Goal: Task Accomplishment & Management: Complete application form

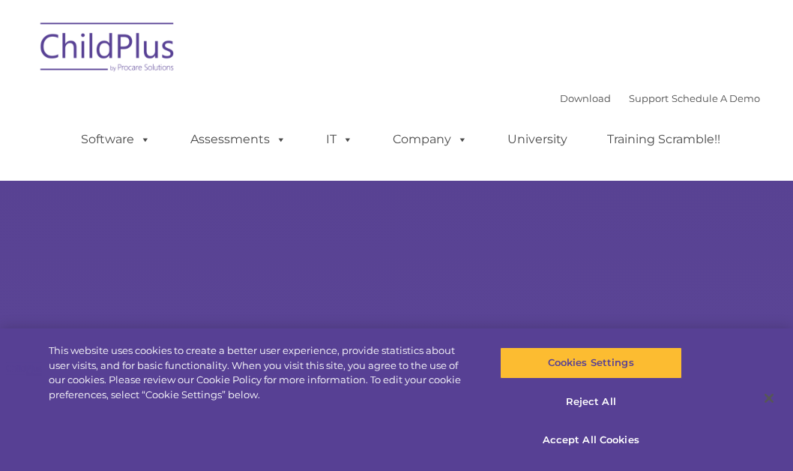
select select "MEDIUM"
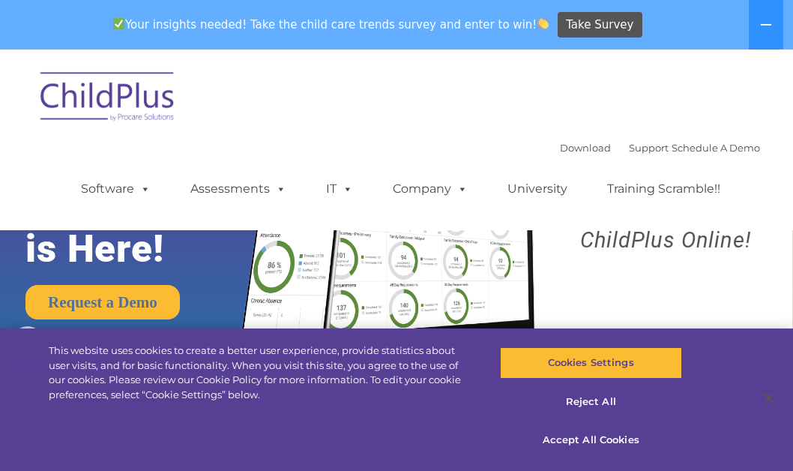
click at [610, 85] on div "Download Support | Schedule A Demo  MENU MENU Software ChildPlus: The original…" at bounding box center [396, 140] width 727 height 158
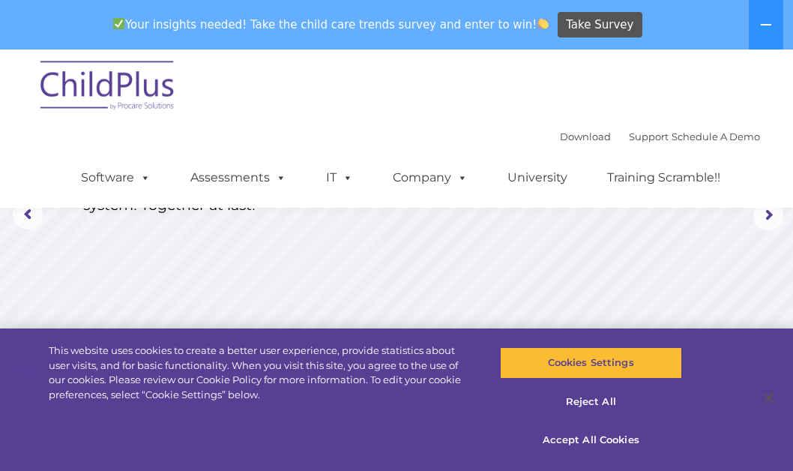
scroll to position [127, 0]
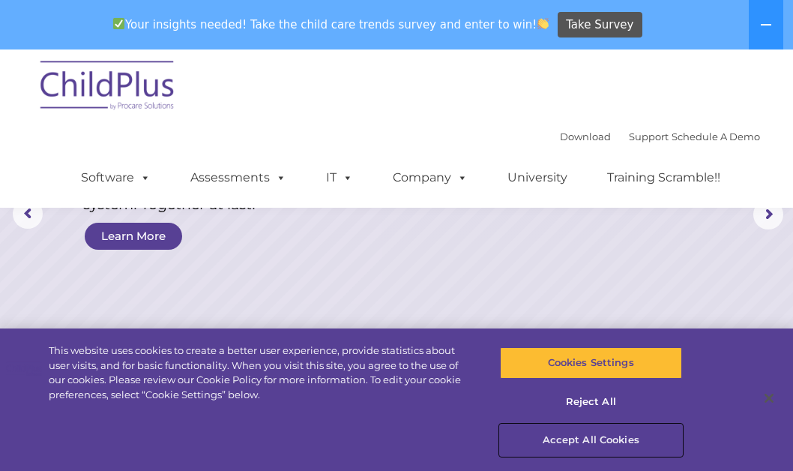
click at [594, 441] on button "Accept All Cookies" at bounding box center [591, 439] width 182 height 31
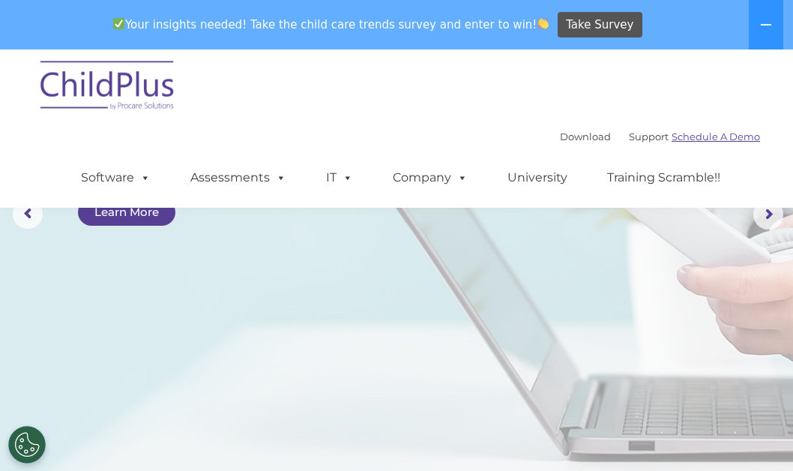
click at [695, 136] on link "Schedule A Demo" at bounding box center [716, 136] width 88 height 12
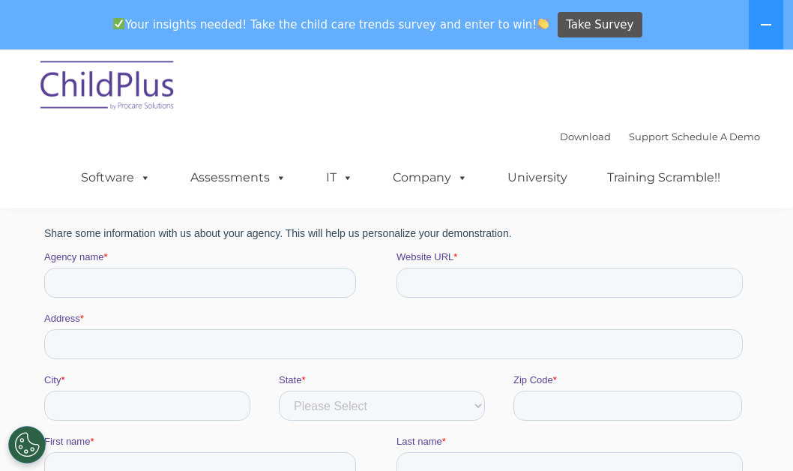
scroll to position [232, 0]
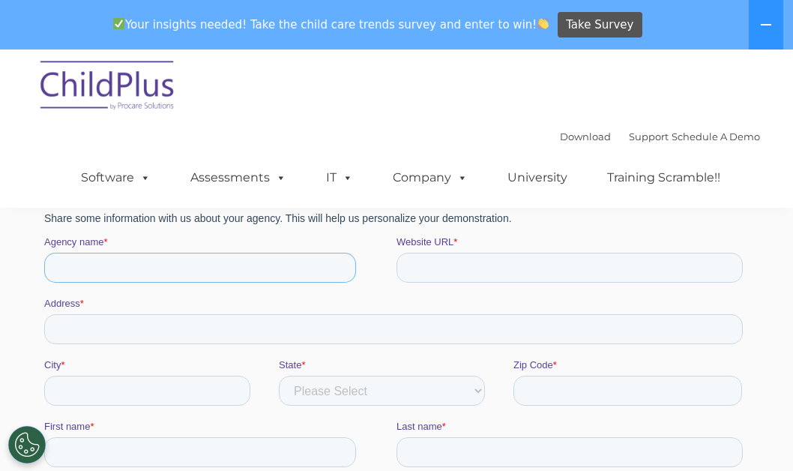
click at [205, 268] on input "Agency name *" at bounding box center [200, 268] width 312 height 30
type input "Oregon Department of Early Learning and Care"
click at [436, 261] on input "Website URL *" at bounding box center [570, 268] width 346 height 30
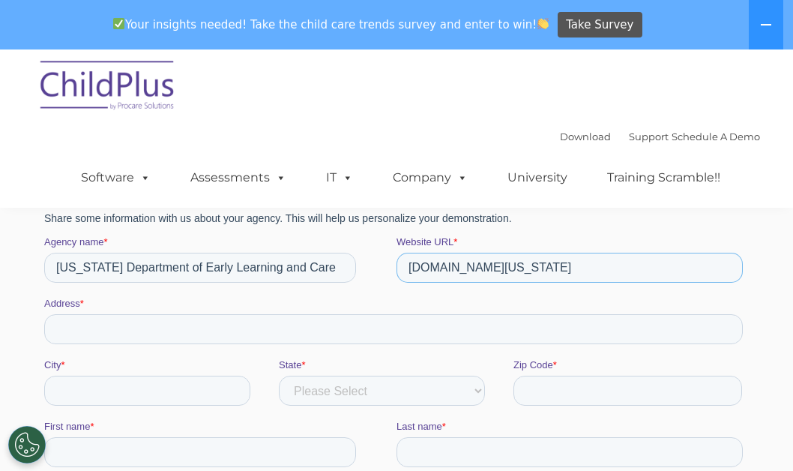
type input "delc.oregon.gov"
click at [278, 324] on input "Address *" at bounding box center [393, 329] width 699 height 30
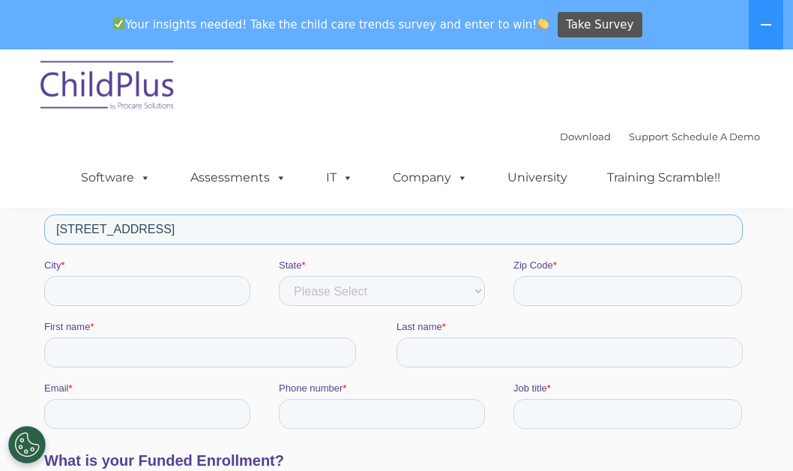
scroll to position [334, 0]
type input "700 Summer St. NE"
click at [234, 285] on input "City *" at bounding box center [147, 289] width 206 height 30
type input "Salem"
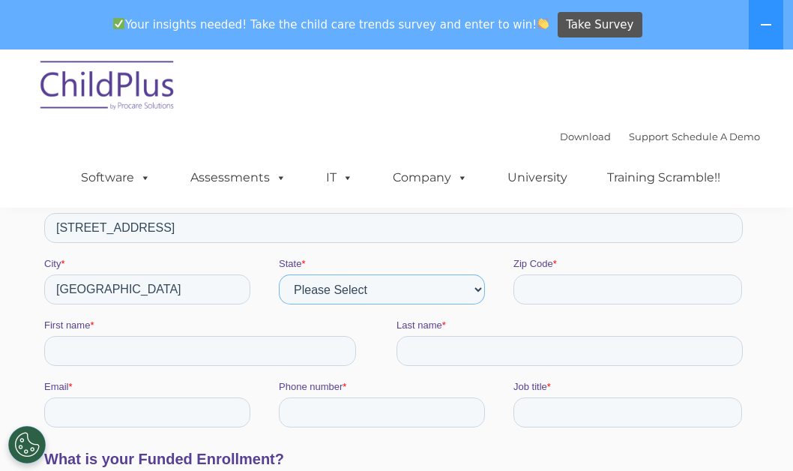
click at [350, 289] on select "Please Select AI AK AL AN AR AS AZ CA CO CT DC DE FL FM GA GU HI IA ID IL IN KS…" at bounding box center [382, 289] width 206 height 30
select select "Oregon"
click at [350, 289] on select "Please Select AI AK AL AN AR AS AZ CA CO CT DC DE FL FM GA GU HI IA ID IL IN KS…" at bounding box center [382, 289] width 206 height 30
click at [544, 289] on input "Zip Code *" at bounding box center [628, 289] width 229 height 30
type input "97030"
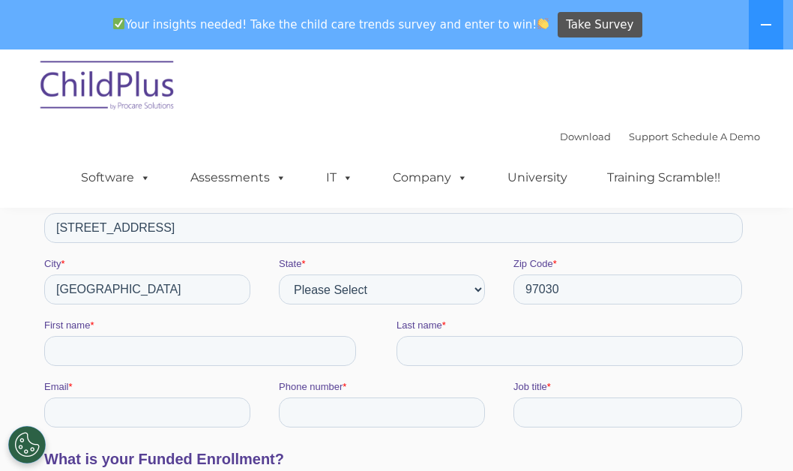
click at [266, 334] on div "First name *" at bounding box center [220, 342] width 352 height 48
click at [262, 348] on input "First name *" at bounding box center [200, 351] width 312 height 30
type input "Lindsay"
click at [493, 354] on input "Last name *" at bounding box center [570, 351] width 346 height 30
click at [430, 349] on input "Last name *" at bounding box center [570, 351] width 346 height 30
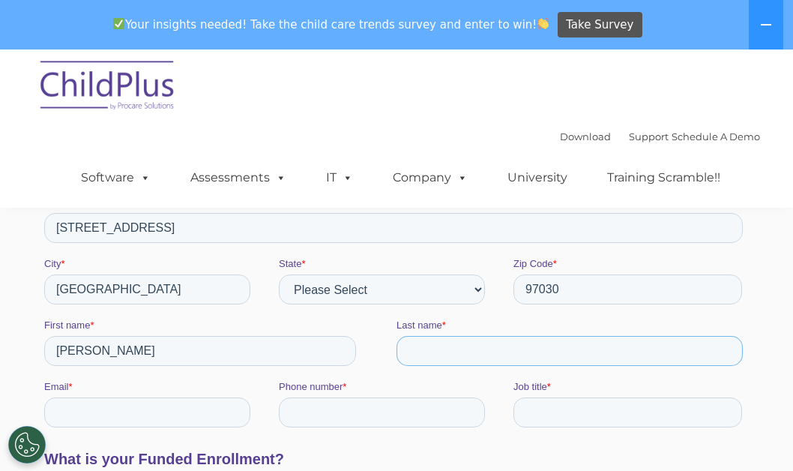
type input "Pearson"
click at [229, 406] on input "Email *" at bounding box center [147, 412] width 206 height 30
type input "Lindsay.Pearson@DELC.Oregon.Gov"
click at [322, 400] on input "Phone number *" at bounding box center [382, 412] width 206 height 30
type input "15036022041"
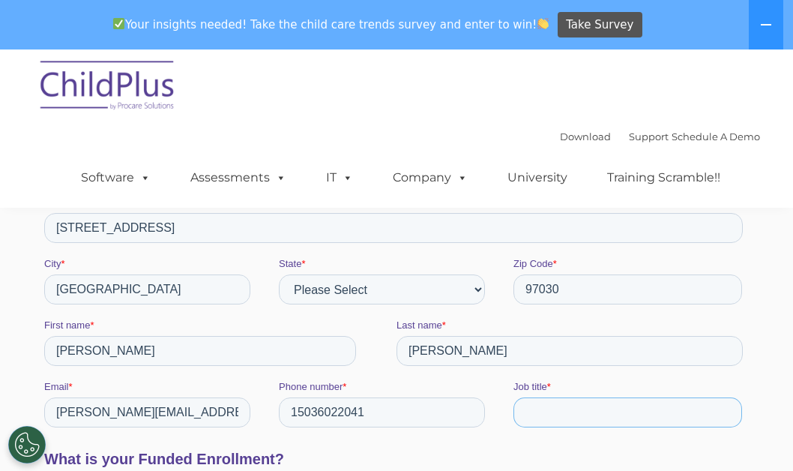
click at [559, 404] on input "Job title *" at bounding box center [628, 412] width 229 height 30
type input "p"
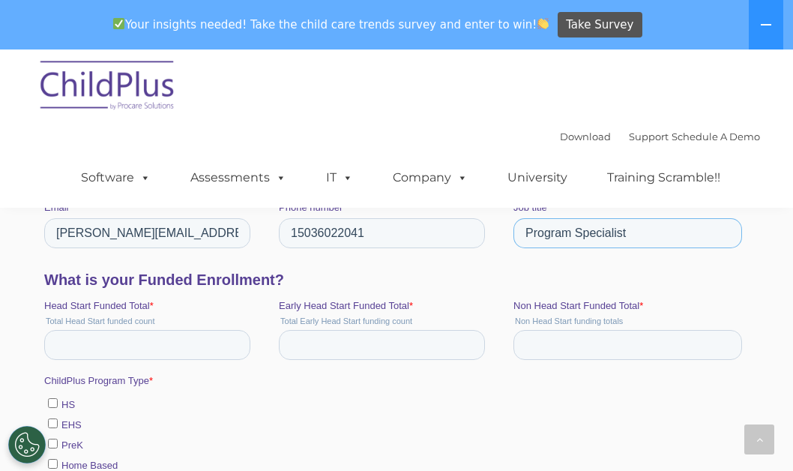
scroll to position [514, 0]
type input "Program Specialist"
click at [175, 347] on input "Head Start Funded Total *" at bounding box center [147, 344] width 206 height 30
click at [232, 347] on input "-1" at bounding box center [147, 344] width 206 height 30
click at [232, 340] on input "96" at bounding box center [147, 344] width 206 height 30
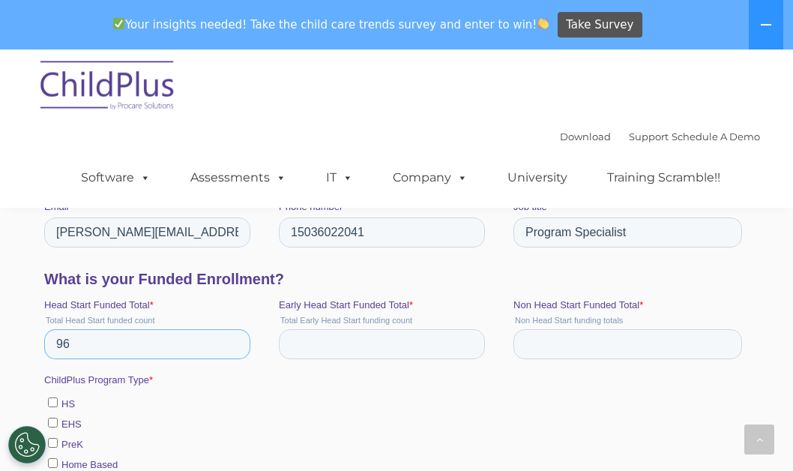
click at [220, 348] on input "96" at bounding box center [147, 344] width 206 height 30
type input "9"
type input "7730"
click at [297, 343] on input "Early Head Start Funded Total *" at bounding box center [382, 344] width 206 height 30
type input "1415"
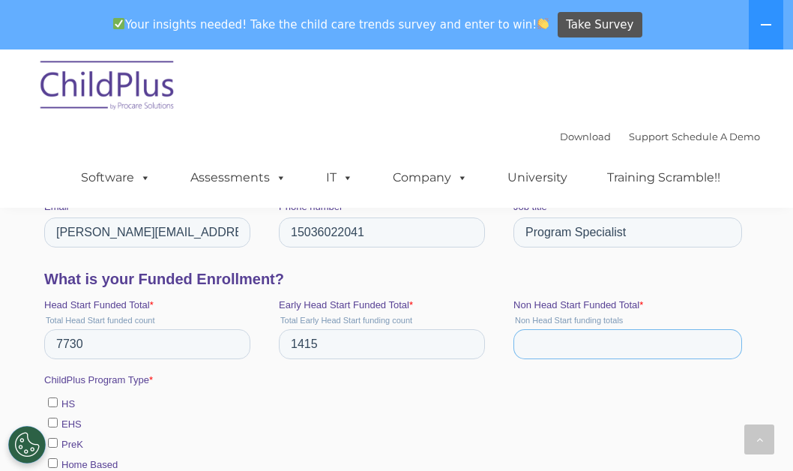
click at [542, 350] on input "Non Head Start Funded Total *" at bounding box center [628, 344] width 229 height 30
type input "10000"
click at [394, 351] on input "1415" at bounding box center [382, 344] width 206 height 30
type input "1"
type input "0"
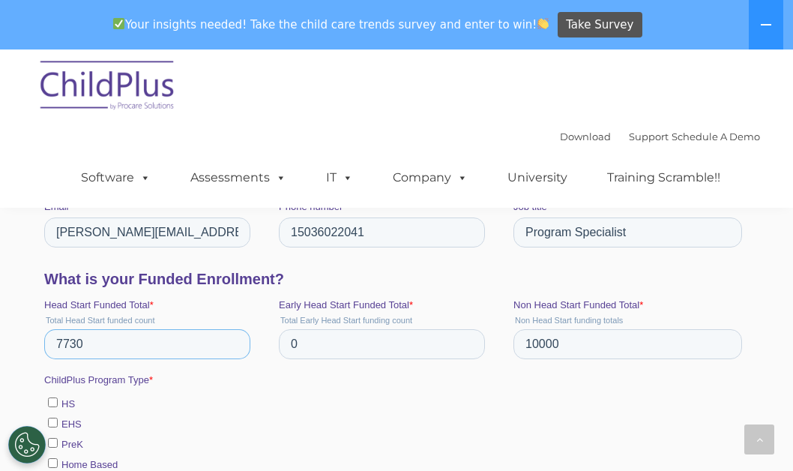
click at [211, 348] on input "7730" at bounding box center [147, 344] width 206 height 30
type input "7"
type input "0"
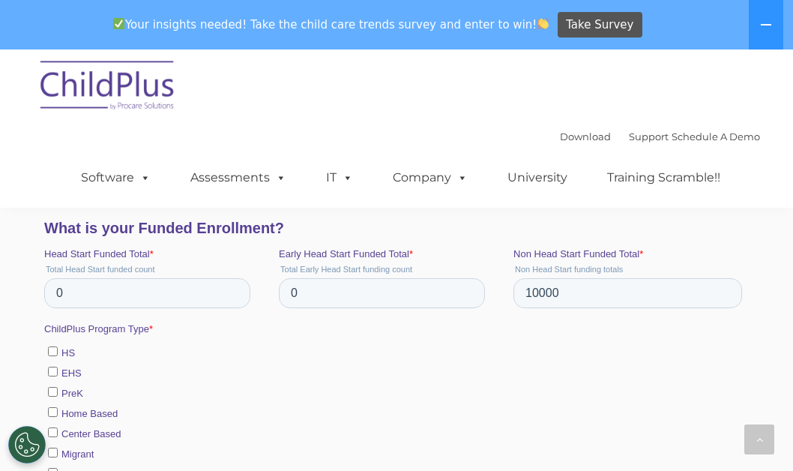
scroll to position [572, 0]
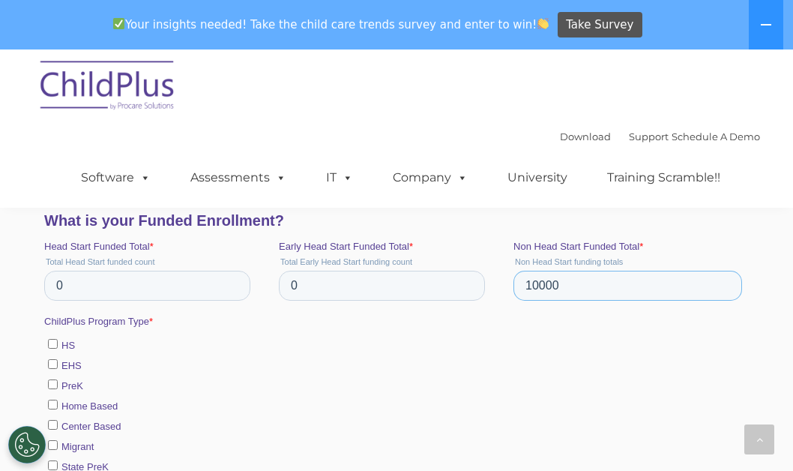
click at [538, 286] on input "10000" at bounding box center [628, 286] width 229 height 30
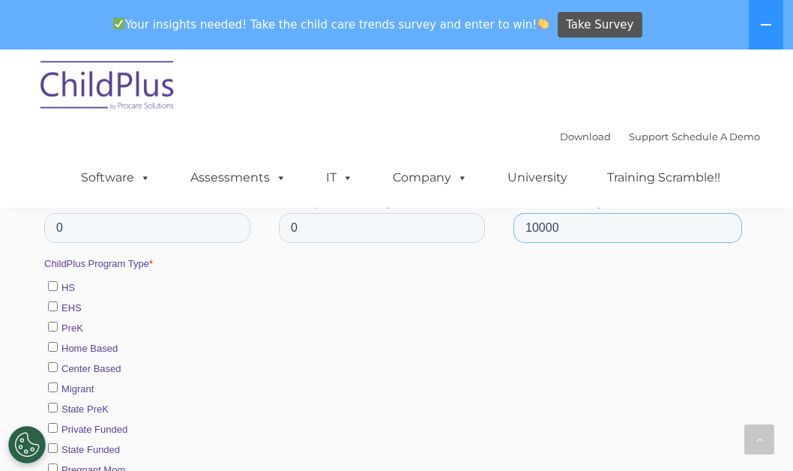
scroll to position [631, 0]
click at [54, 285] on input "HS" at bounding box center [53, 285] width 10 height 10
checkbox input "true"
click at [55, 306] on input "EHS" at bounding box center [53, 306] width 10 height 10
checkbox input "true"
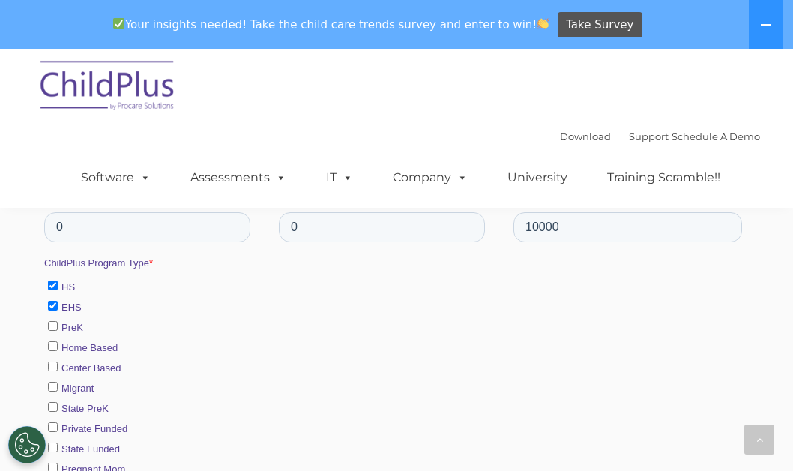
click at [53, 328] on input "PreK" at bounding box center [53, 326] width 10 height 10
checkbox input "true"
click at [53, 346] on input "Home Based" at bounding box center [53, 346] width 10 height 10
checkbox input "true"
click at [54, 361] on input "Center Based" at bounding box center [53, 366] width 10 height 10
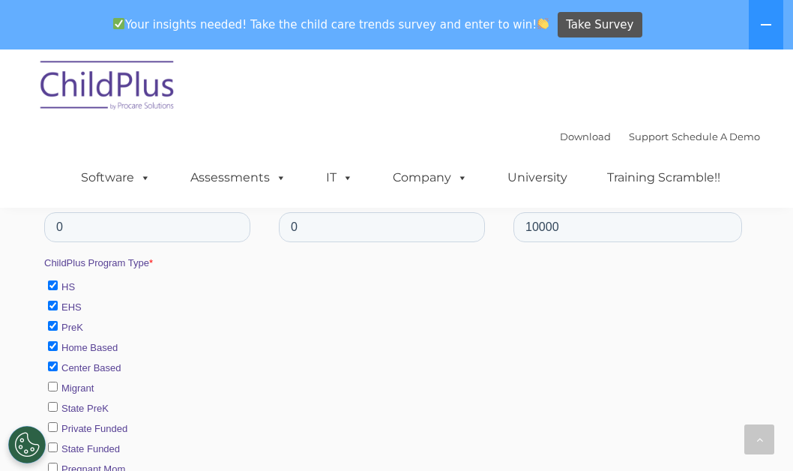
checkbox input "true"
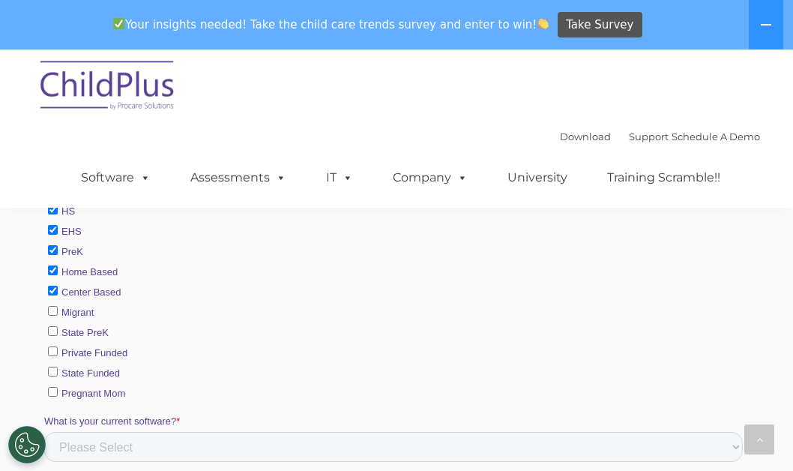
scroll to position [739, 0]
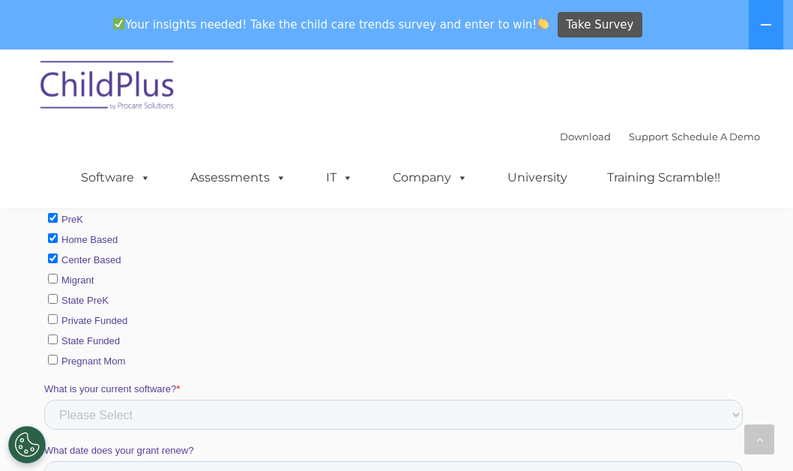
click at [55, 296] on input "State PreK" at bounding box center [53, 299] width 10 height 10
checkbox input "true"
click at [51, 335] on input "State Funded" at bounding box center [53, 339] width 10 height 10
checkbox input "true"
click at [54, 355] on input "Pregnant Mom" at bounding box center [53, 360] width 10 height 10
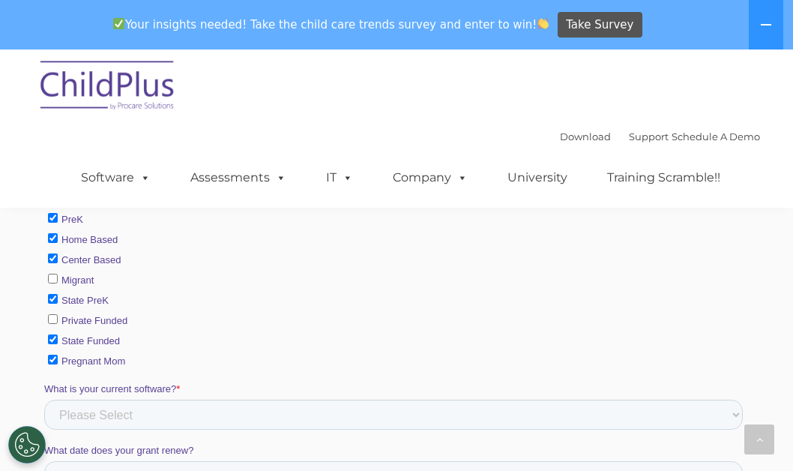
checkbox input "true"
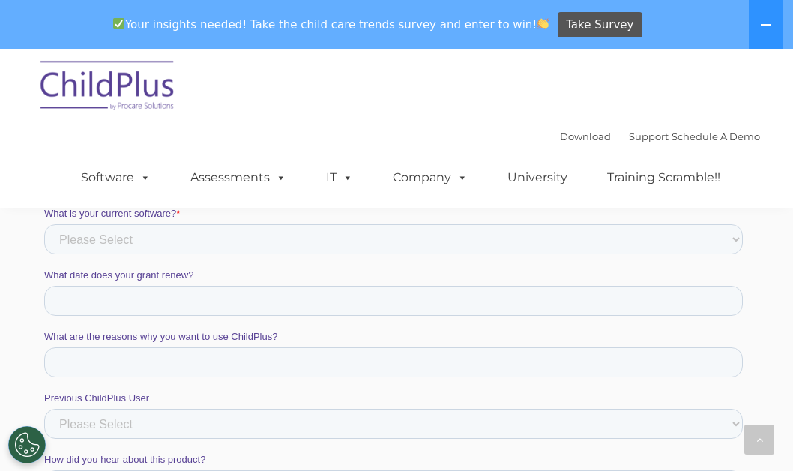
scroll to position [915, 0]
click at [187, 237] on select "Please Select Alliance Apricot Brightwheel CAP60 CAPTAIN ChildPlus COPA Easy Tr…" at bounding box center [393, 238] width 699 height 30
click at [188, 292] on div "What date does your grant renew?" at bounding box center [396, 291] width 705 height 48
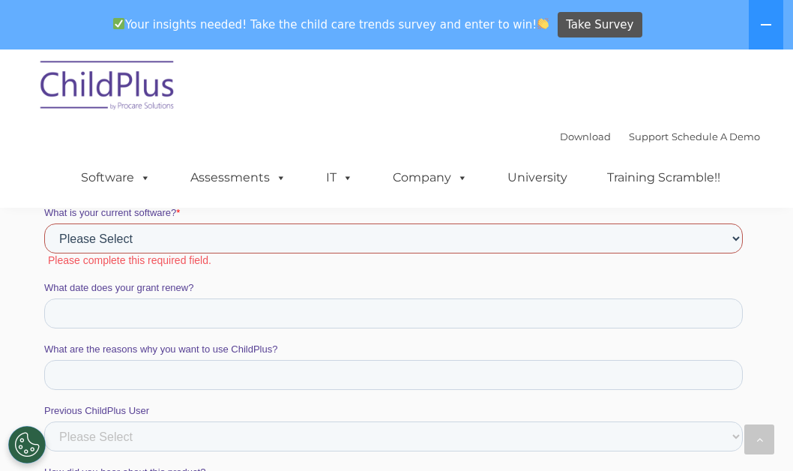
click at [191, 232] on select "Please Select Alliance Apricot Brightwheel CAP60 CAPTAIN ChildPlus COPA Easy Tr…" at bounding box center [393, 238] width 699 height 30
select select "ChildPlus"
click at [44, 253] on select "Please Select Alliance Apricot Brightwheel CAP60 CAPTAIN ChildPlus COPA Easy Tr…" at bounding box center [393, 238] width 699 height 30
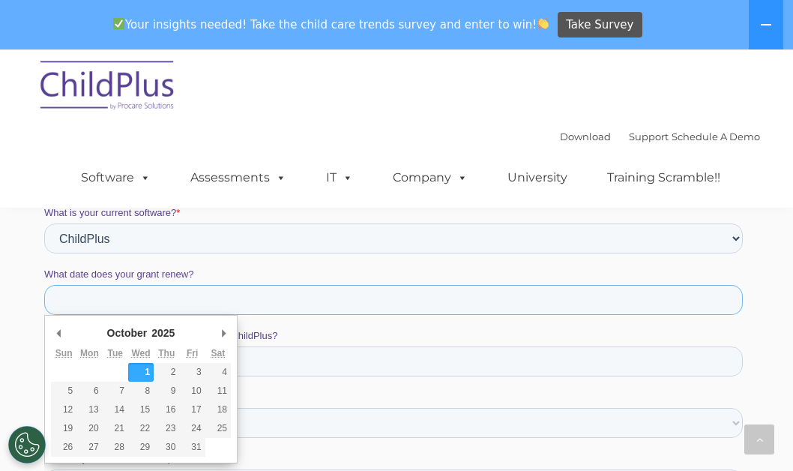
click at [114, 292] on input "What date does your grant renew?" at bounding box center [393, 300] width 699 height 30
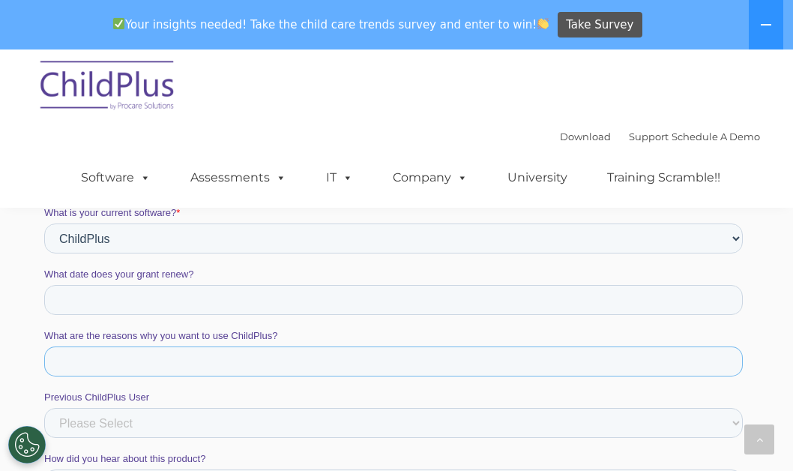
click at [319, 349] on input "What are the reasons why you want to use ChildPlus?" at bounding box center [393, 361] width 699 height 30
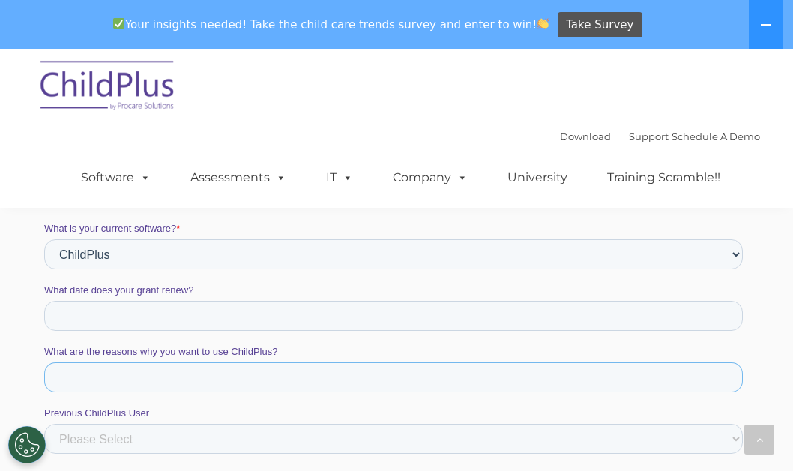
scroll to position [897, 0]
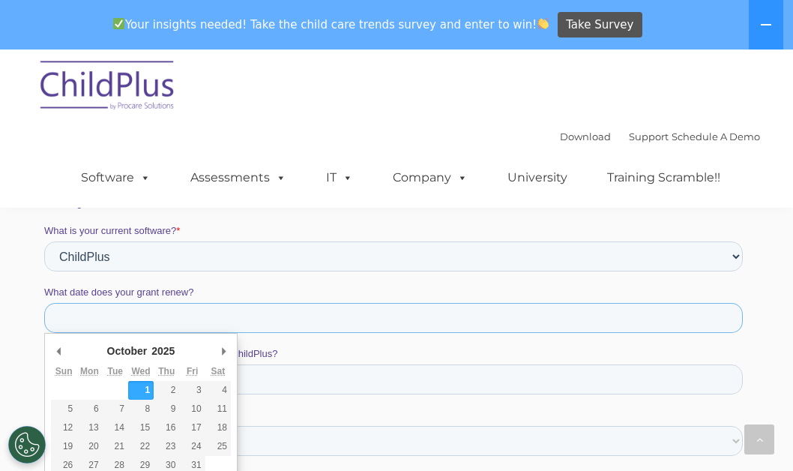
click at [391, 318] on input "What date does your grant renew?" at bounding box center [393, 318] width 699 height 30
type div "2025-11-01"
type input "11/01/2025"
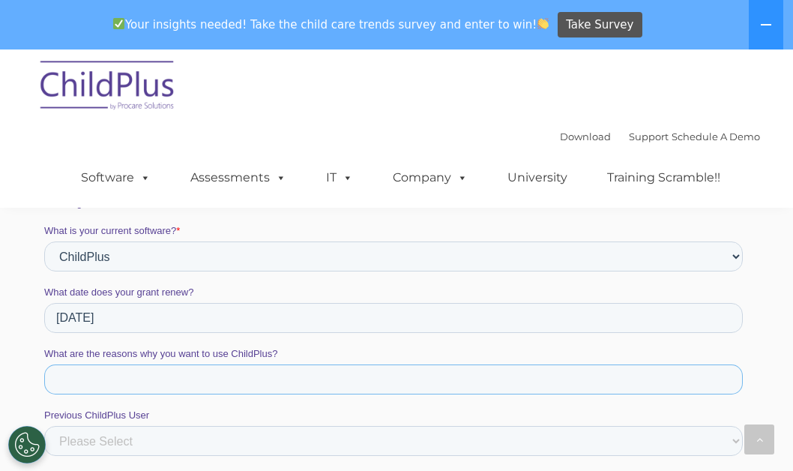
click at [207, 382] on input "What are the reasons why you want to use ChildPlus?" at bounding box center [393, 379] width 699 height 30
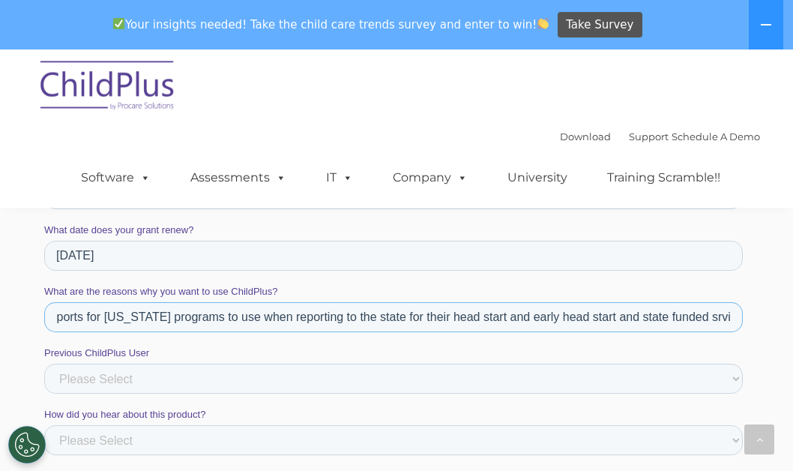
scroll to position [0, 501]
click at [730, 316] on input "Looking to support Head Start programs who also have state funded Pre k with st…" at bounding box center [393, 317] width 699 height 30
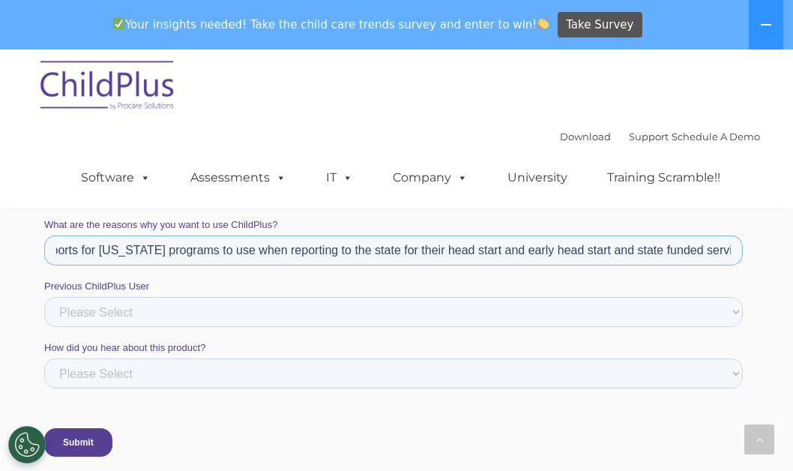
scroll to position [1027, 0]
type input "Looking to support Head Start programs who also have state funded Pre k with st…"
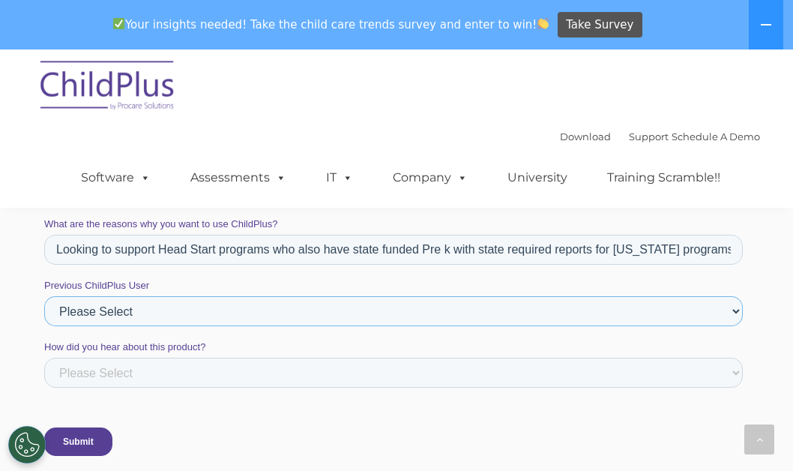
click at [497, 315] on select "Please Select Yes No" at bounding box center [393, 311] width 699 height 30
select select "Yes"
click at [44, 326] on select "Please Select Yes No" at bounding box center [393, 311] width 699 height 30
click at [258, 367] on select "Please Select ChildPlus Staff ChildPlus Pop-up Message Email Social Media Websi…" at bounding box center [393, 373] width 699 height 30
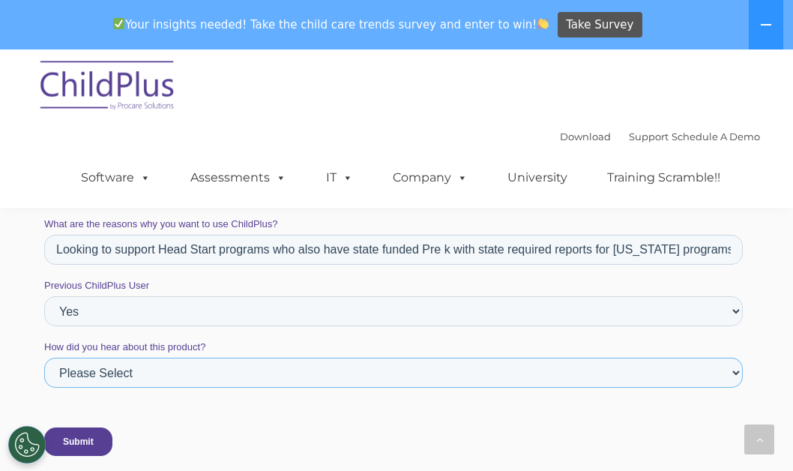
click at [258, 367] on select "Please Select ChildPlus Staff ChildPlus Pop-up Message Email Social Media Websi…" at bounding box center [393, 373] width 699 height 30
select select "Website"
click at [44, 388] on select "Please Select ChildPlus Staff ChildPlus Pop-up Message Email Social Media Websi…" at bounding box center [393, 373] width 699 height 30
click at [84, 438] on input "Submit" at bounding box center [78, 441] width 68 height 28
